Goal: Browse casually

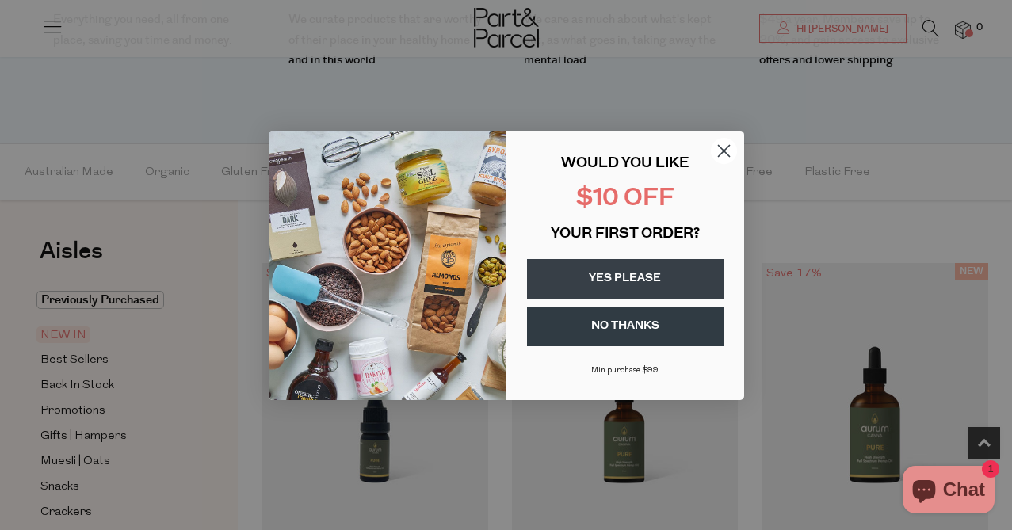
click at [727, 152] on circle "Close dialog" at bounding box center [723, 150] width 26 height 26
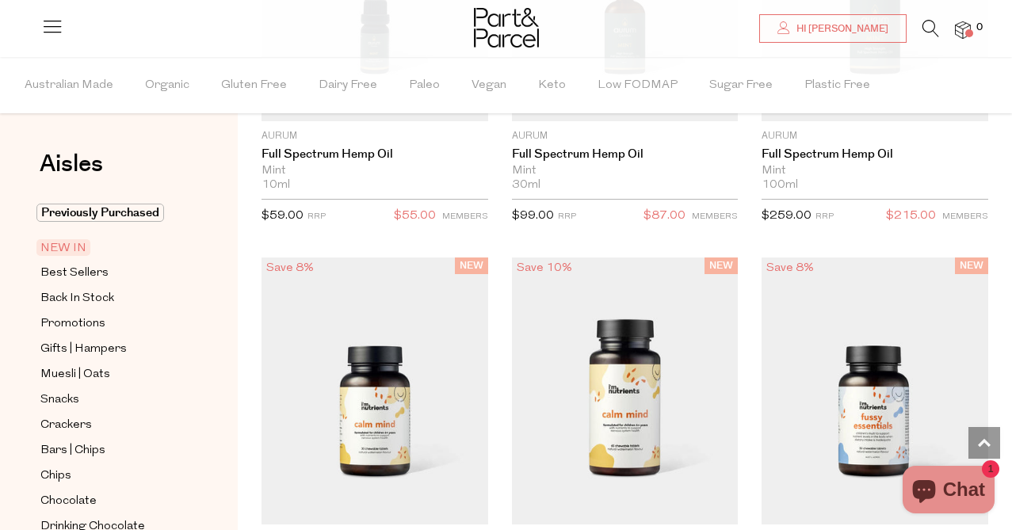
scroll to position [1956, 0]
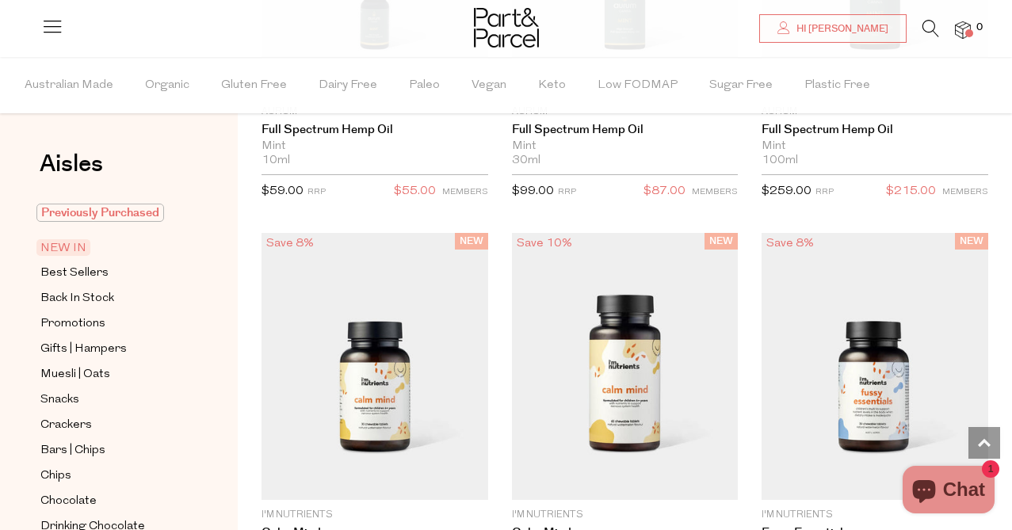
click at [126, 216] on span "Previously Purchased" at bounding box center [100, 213] width 128 height 18
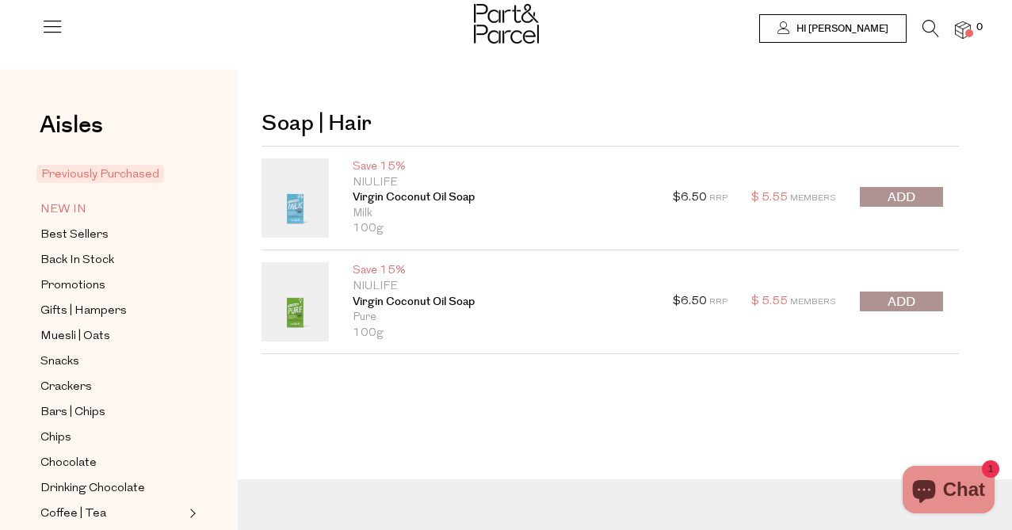
click at [58, 211] on span "NEW IN" at bounding box center [63, 210] width 46 height 19
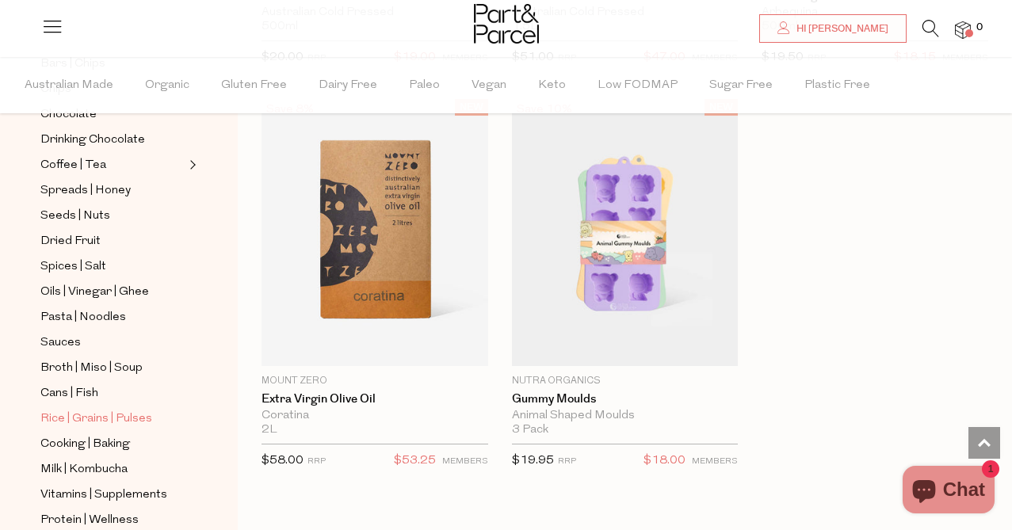
scroll to position [402, 0]
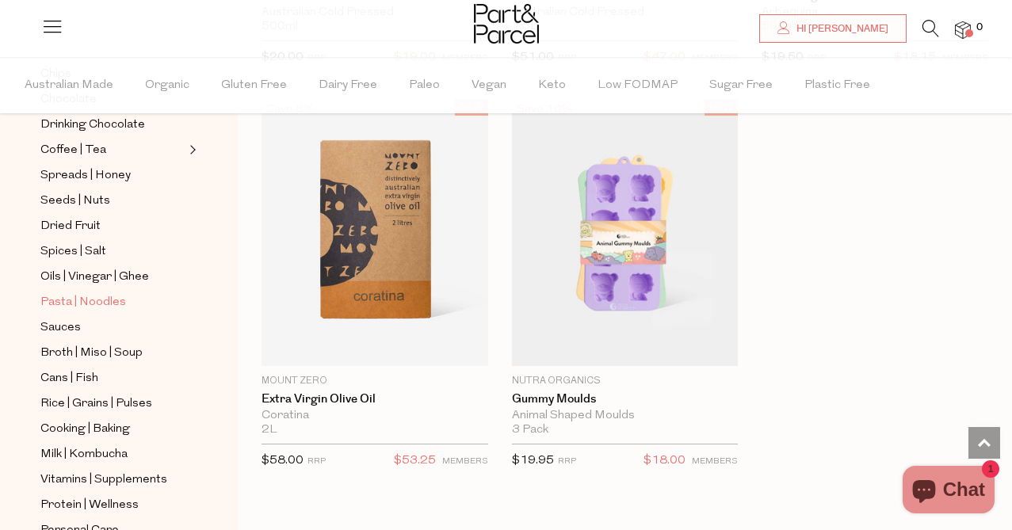
click at [96, 300] on span "Pasta | Noodles" at bounding box center [83, 302] width 86 height 19
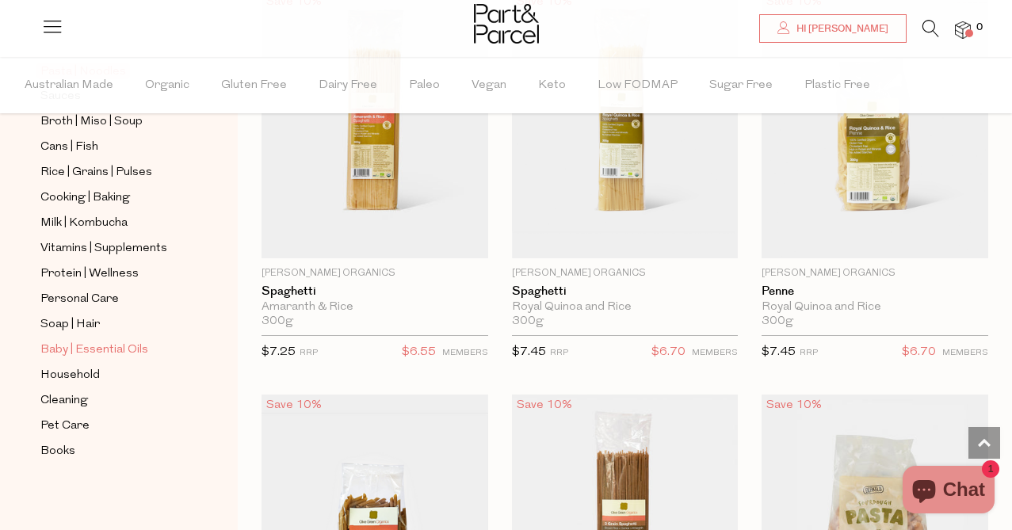
scroll to position [633, 0]
click at [69, 399] on span "Cleaning" at bounding box center [64, 401] width 48 height 19
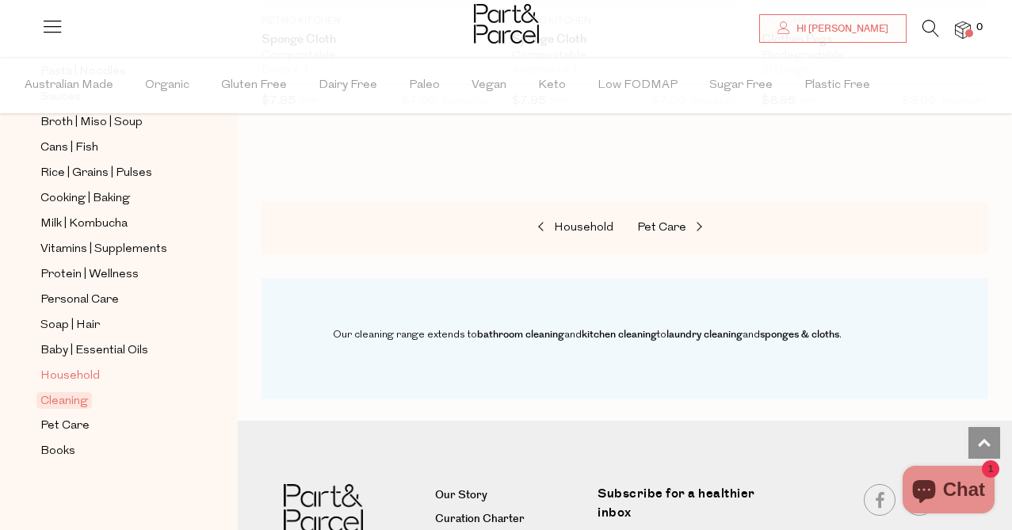
scroll to position [633, 0]
click at [69, 376] on span "Household" at bounding box center [69, 376] width 59 height 19
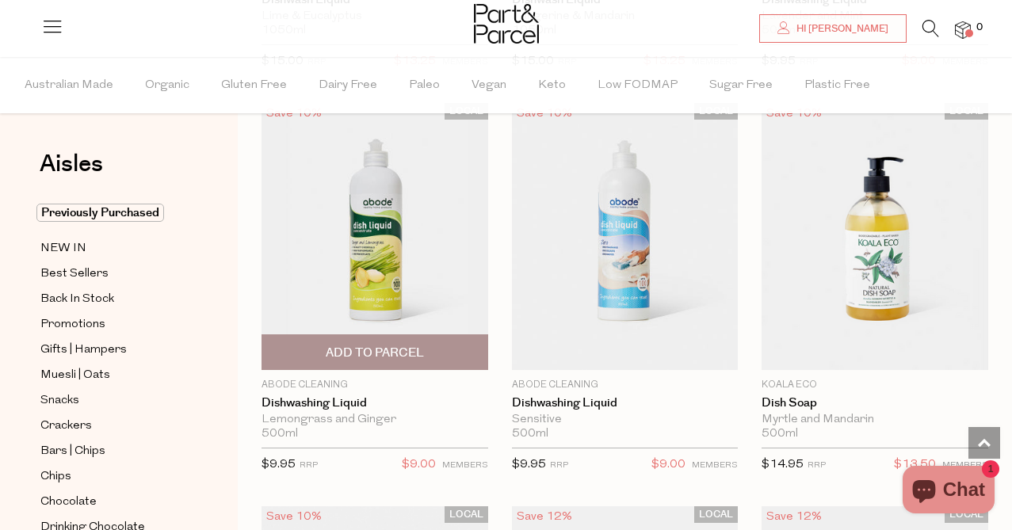
scroll to position [4584, 0]
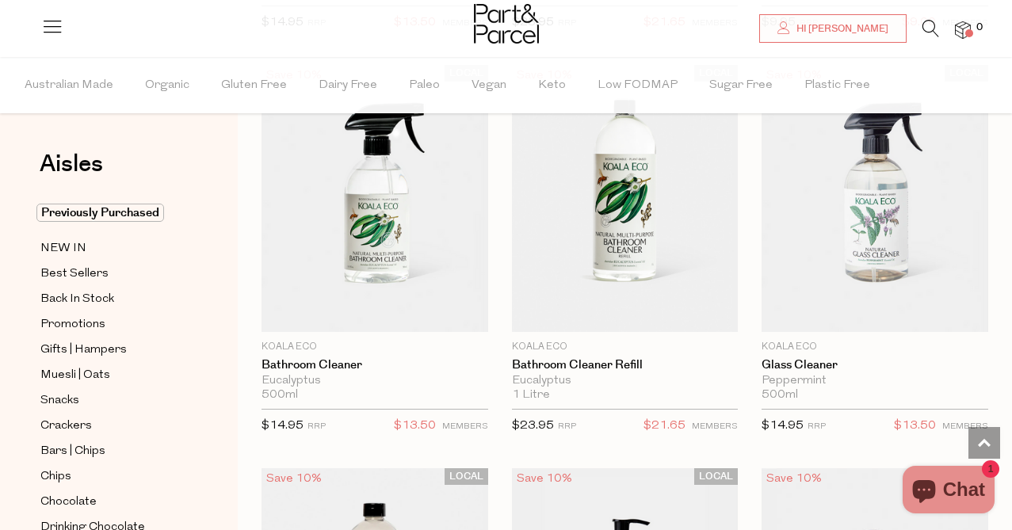
scroll to position [8999, 0]
